Goal: Task Accomplishment & Management: Use online tool/utility

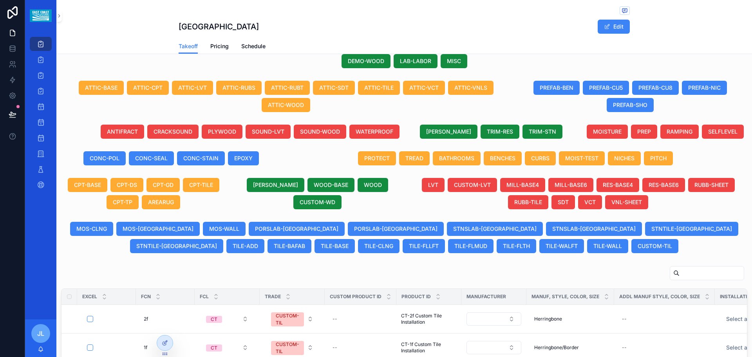
scroll to position [235, 0]
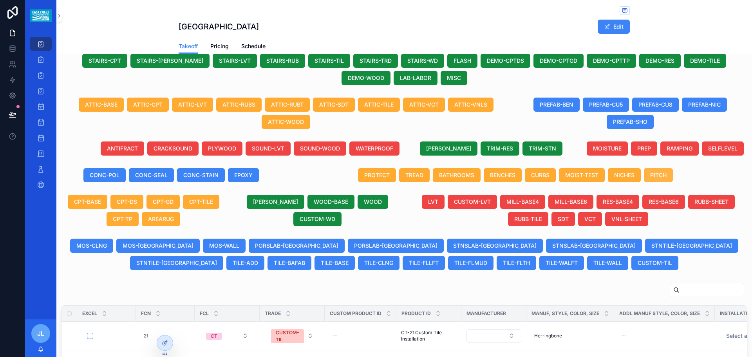
click at [657, 176] on span "PITCH" at bounding box center [658, 175] width 16 height 8
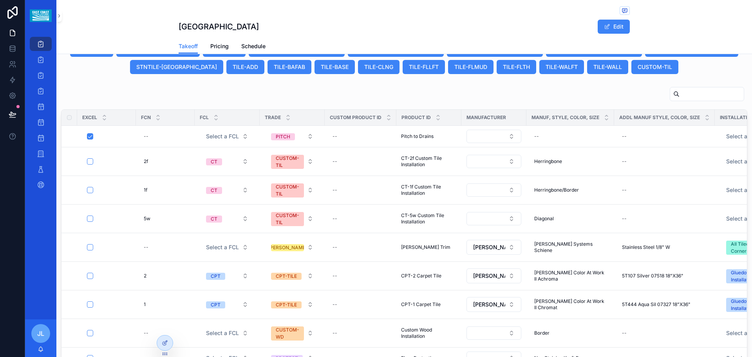
scroll to position [352, 0]
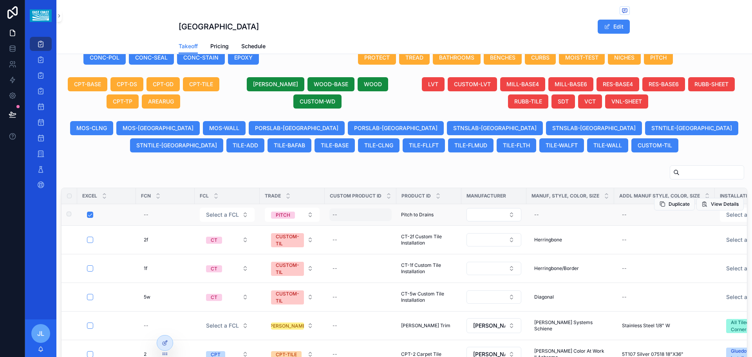
click at [339, 214] on div "--" at bounding box center [360, 214] width 62 height 13
type input "**********"
click button "scrollable content" at bounding box center [428, 224] width 9 height 9
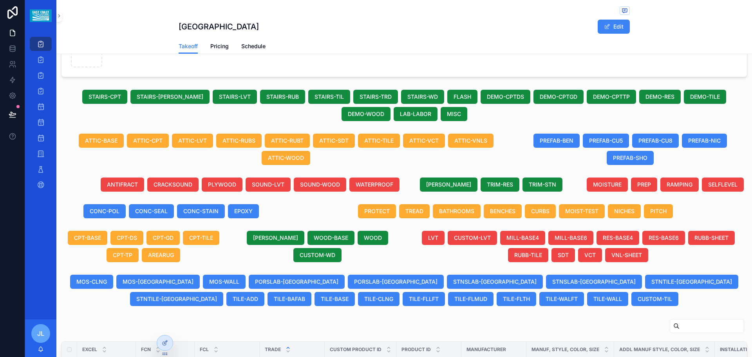
scroll to position [210, 0]
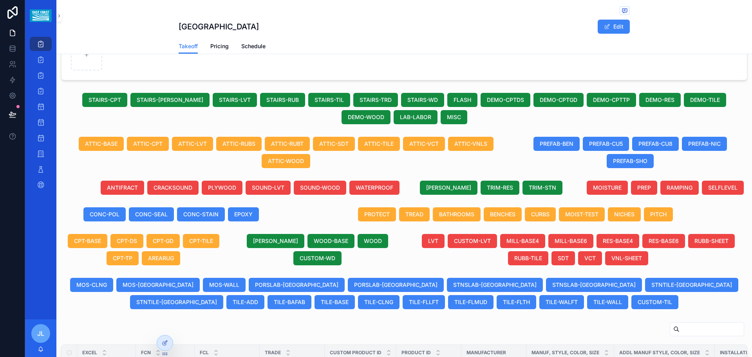
drag, startPoint x: 386, startPoint y: 148, endPoint x: 386, endPoint y: 71, distance: 77.1
click at [386, 148] on button "ATTIC-TILE" at bounding box center [379, 144] width 42 height 14
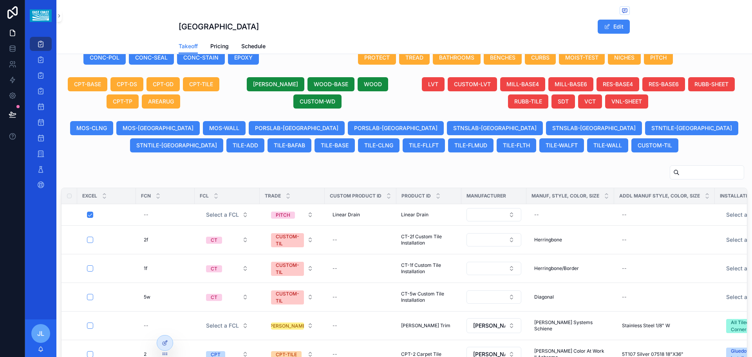
scroll to position [406, 0]
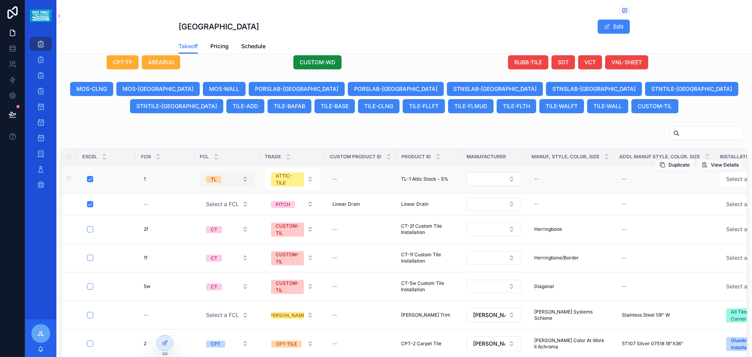
click at [247, 176] on button "TL" at bounding box center [227, 179] width 55 height 14
click at [711, 162] on span "View Details" at bounding box center [725, 165] width 28 height 6
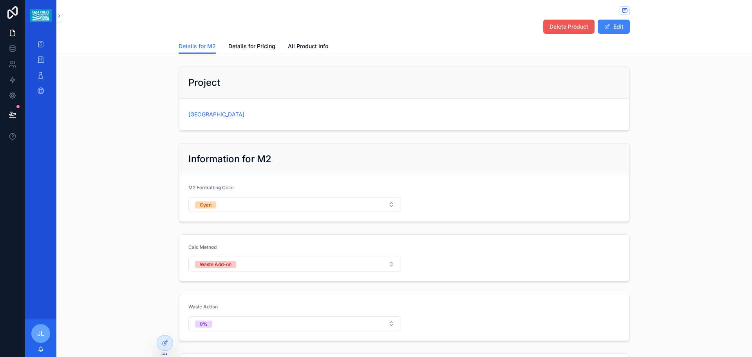
click at [561, 24] on span "Delete Product" at bounding box center [568, 27] width 39 height 8
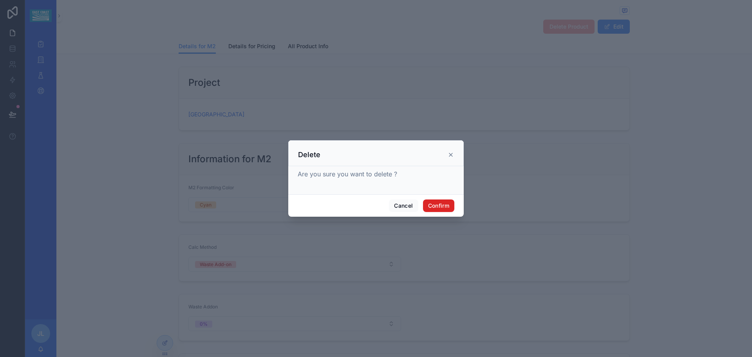
click at [436, 204] on button "Confirm" at bounding box center [438, 205] width 31 height 13
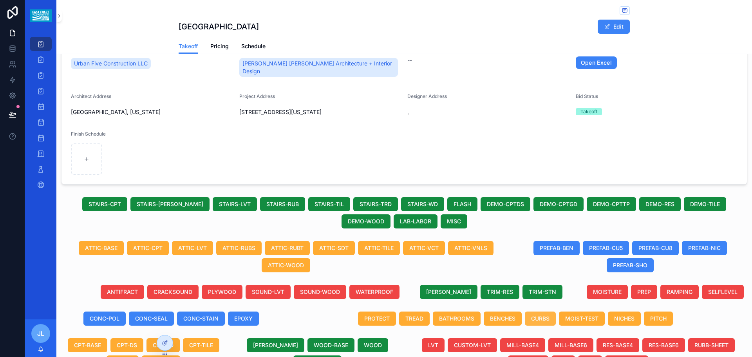
scroll to position [286, 0]
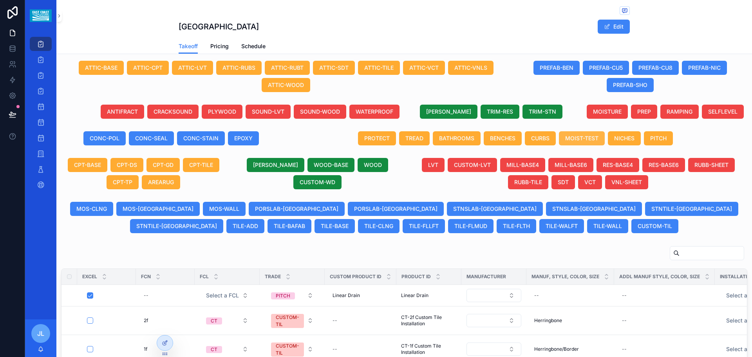
click at [570, 138] on span "MOIST-TEST" at bounding box center [581, 138] width 33 height 8
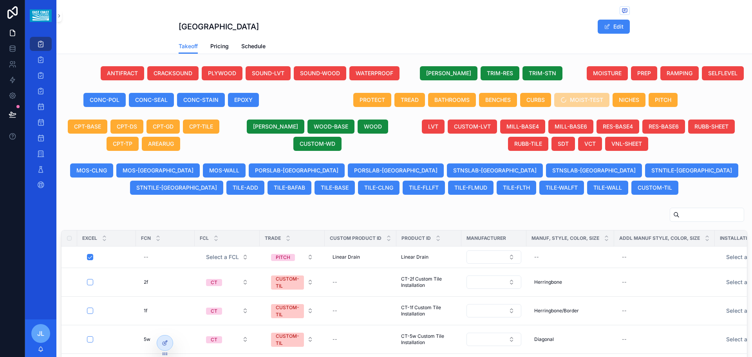
scroll to position [325, 0]
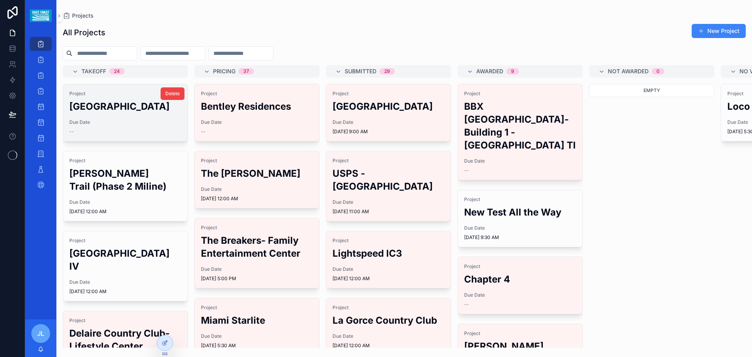
click at [125, 113] on h2 "[GEOGRAPHIC_DATA]" at bounding box center [125, 106] width 112 height 13
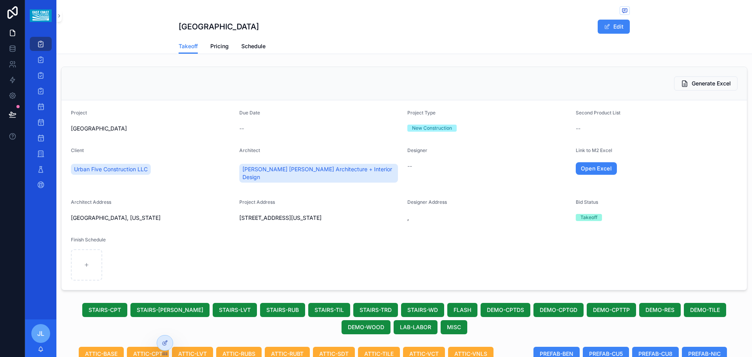
scroll to position [286, 0]
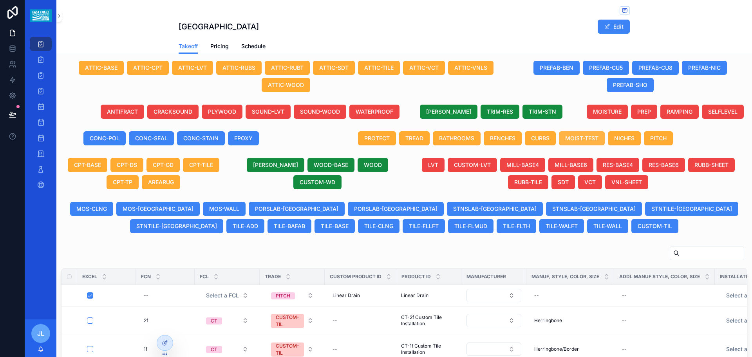
click at [576, 141] on span "MOIST-TEST" at bounding box center [581, 138] width 33 height 8
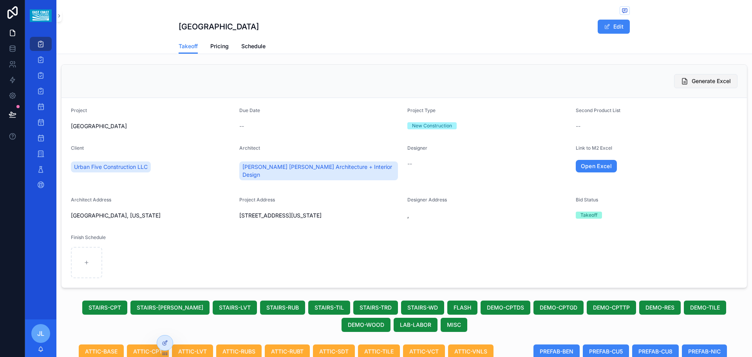
scroll to position [0, 0]
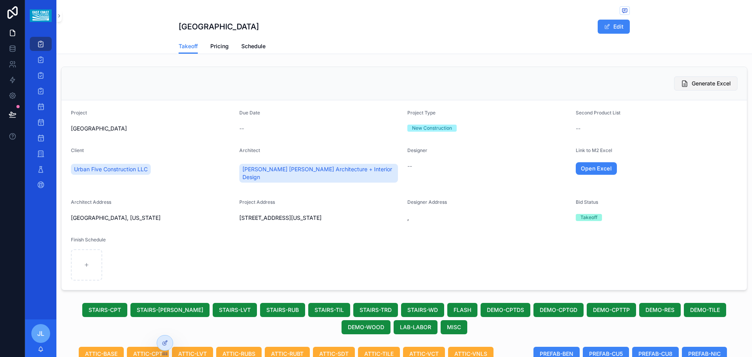
click at [681, 81] on icon "scrollable content" at bounding box center [685, 83] width 8 height 8
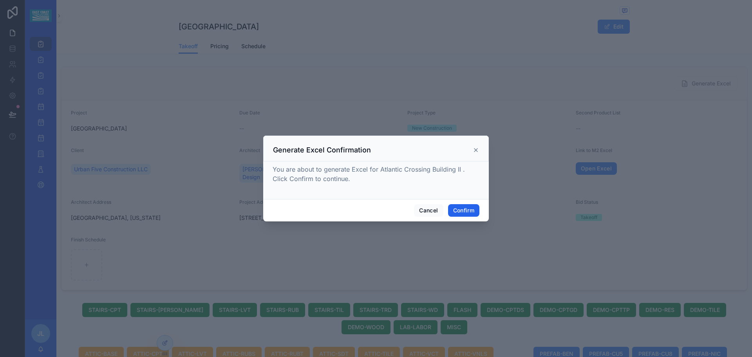
click at [467, 206] on button "Confirm" at bounding box center [463, 210] width 31 height 13
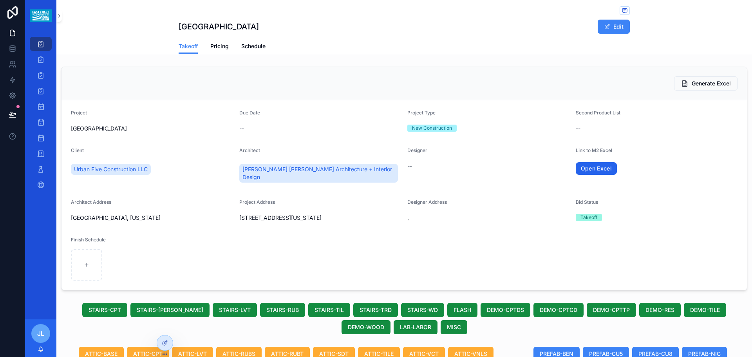
click at [588, 170] on link "Open Excel" at bounding box center [597, 168] width 42 height 13
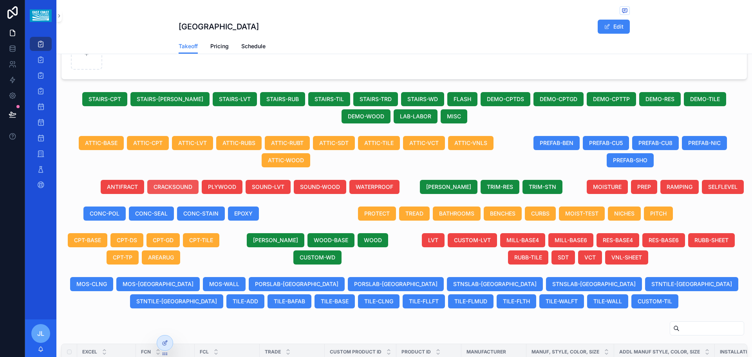
scroll to position [196, 0]
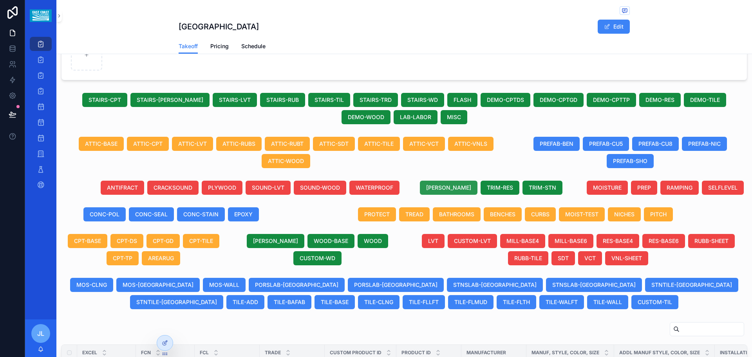
click at [442, 188] on span "[PERSON_NAME]" at bounding box center [448, 188] width 45 height 8
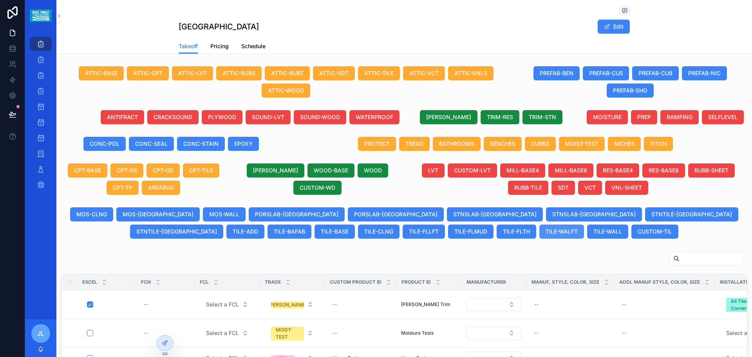
scroll to position [210, 0]
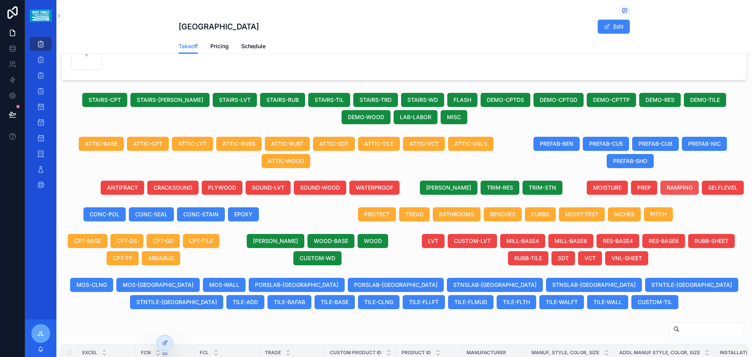
click at [674, 186] on span "RAMPING" at bounding box center [679, 188] width 26 height 8
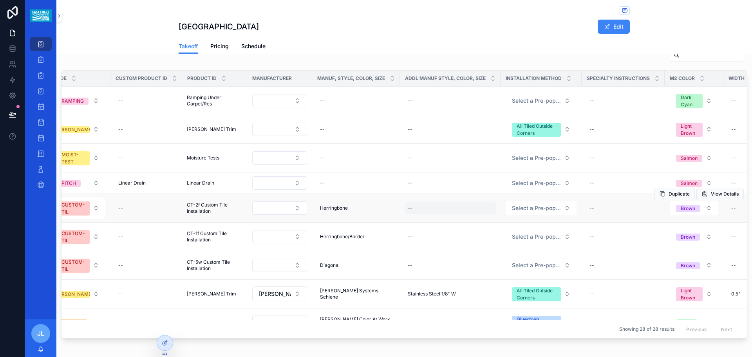
scroll to position [0, 217]
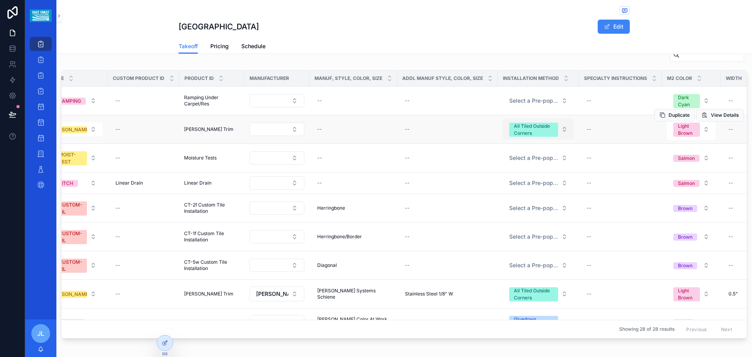
click at [559, 128] on button "All Tiled Outside Corners" at bounding box center [538, 129] width 71 height 21
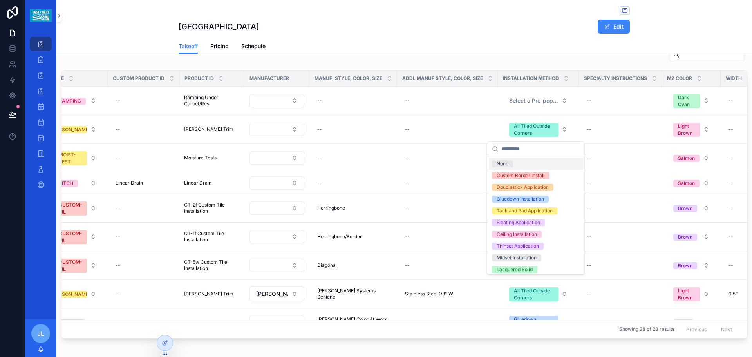
drag, startPoint x: 498, startPoint y: 163, endPoint x: 463, endPoint y: 334, distance: 174.3
click at [498, 164] on div "None" at bounding box center [502, 163] width 12 height 7
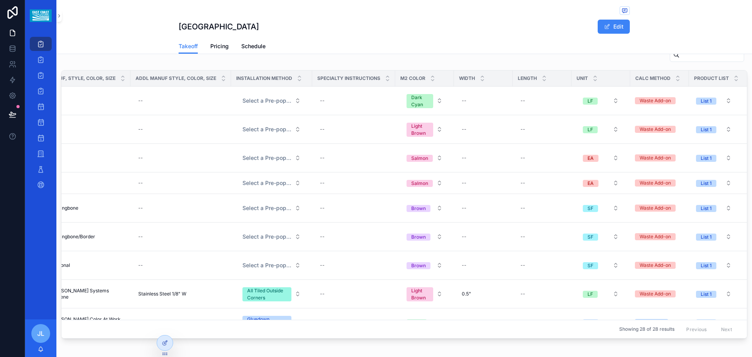
scroll to position [0, 495]
click at [457, 129] on div "--" at bounding box center [481, 129] width 49 height 13
type input "**"
click button "scrollable content" at bounding box center [544, 139] width 9 height 9
click at [463, 102] on div "--" at bounding box center [481, 100] width 49 height 13
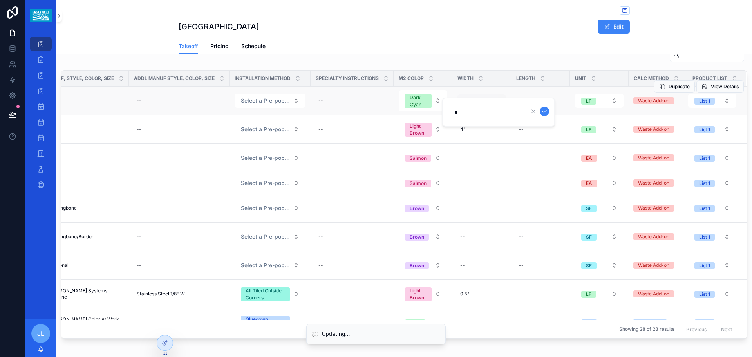
type input "**"
click button "scrollable content" at bounding box center [544, 111] width 9 height 9
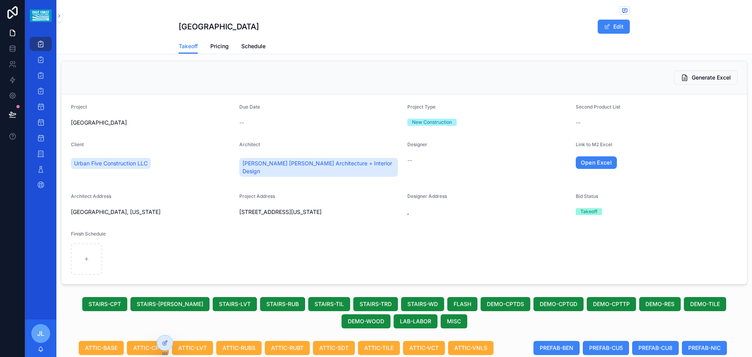
scroll to position [0, 0]
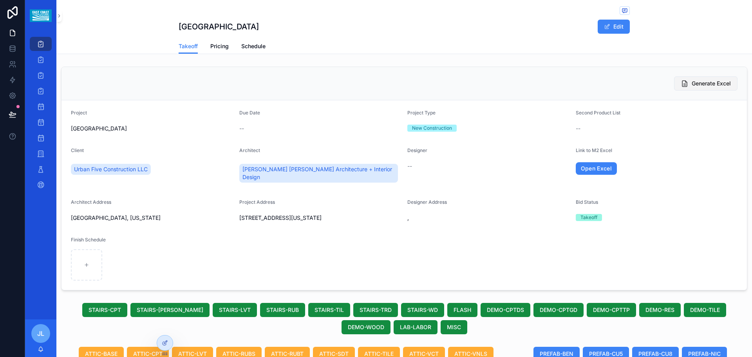
click at [694, 85] on span "Generate Excel" at bounding box center [710, 83] width 39 height 8
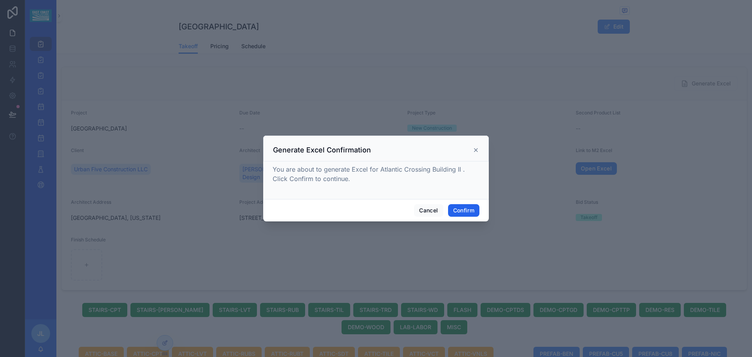
click at [460, 209] on button "Confirm" at bounding box center [463, 210] width 31 height 13
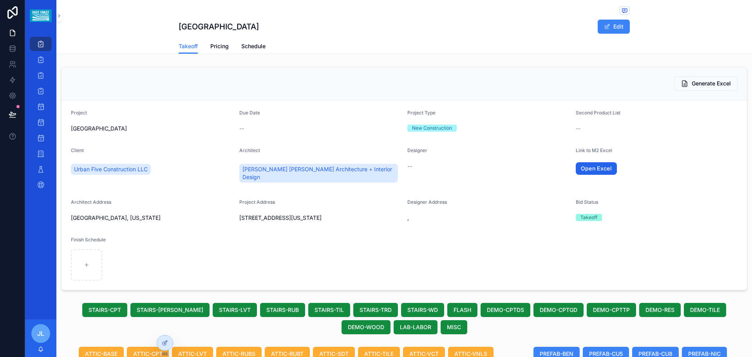
click at [598, 170] on link "Open Excel" at bounding box center [597, 168] width 42 height 13
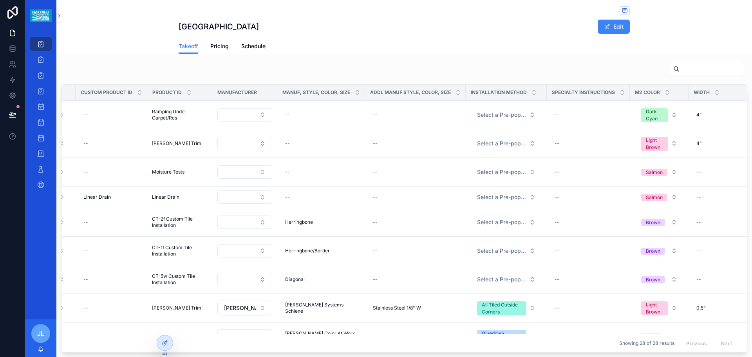
scroll to position [0, 261]
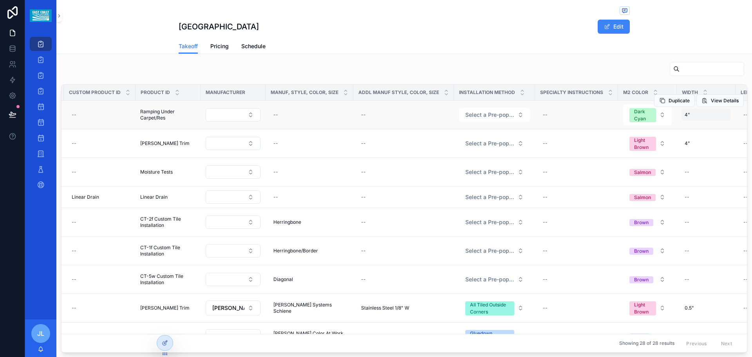
click at [690, 118] on div "4" 4"" at bounding box center [705, 114] width 49 height 13
drag, startPoint x: 602, startPoint y: 126, endPoint x: 577, endPoint y: 130, distance: 25.8
click at [577, 130] on div "**" at bounding box center [632, 126] width 113 height 29
click button "scrollable content" at bounding box center [677, 125] width 9 height 9
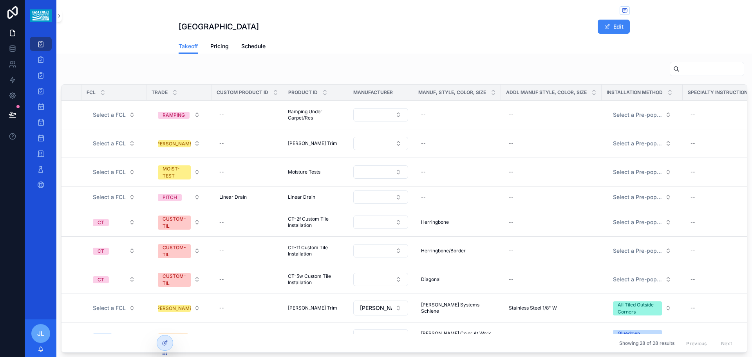
scroll to position [0, 0]
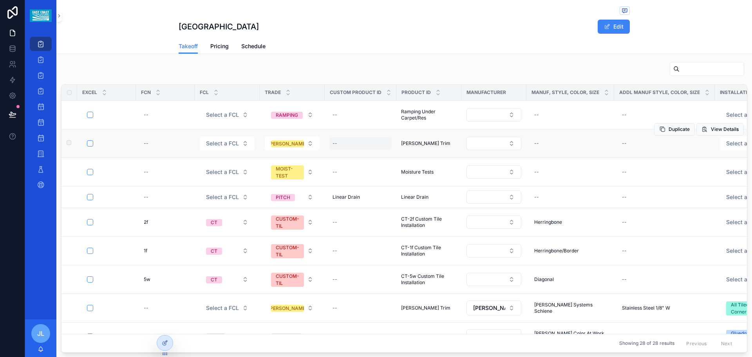
click at [341, 147] on div "--" at bounding box center [360, 143] width 62 height 13
type input "**********"
click at [428, 154] on icon "scrollable content" at bounding box center [428, 154] width 6 height 6
